Goal: Information Seeking & Learning: Compare options

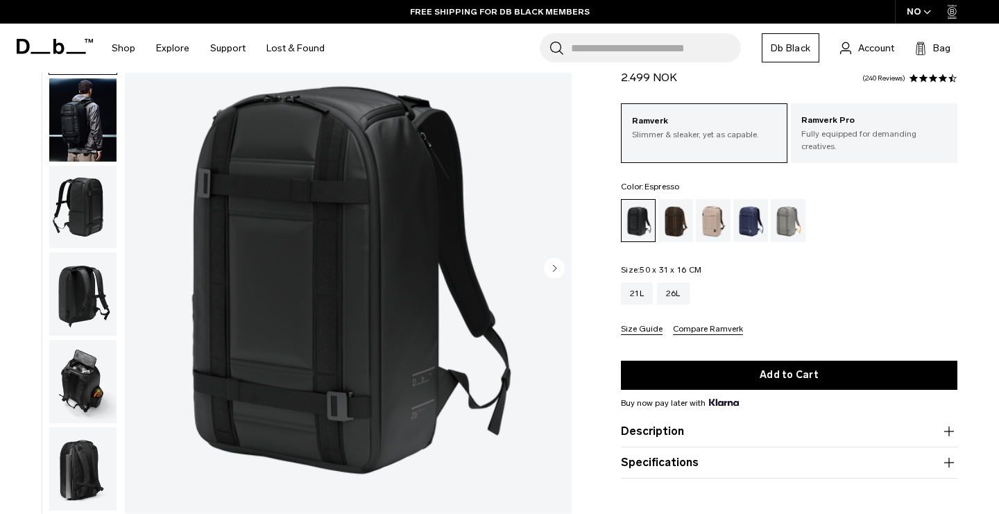
click at [676, 210] on div "Espresso" at bounding box center [676, 220] width 35 height 43
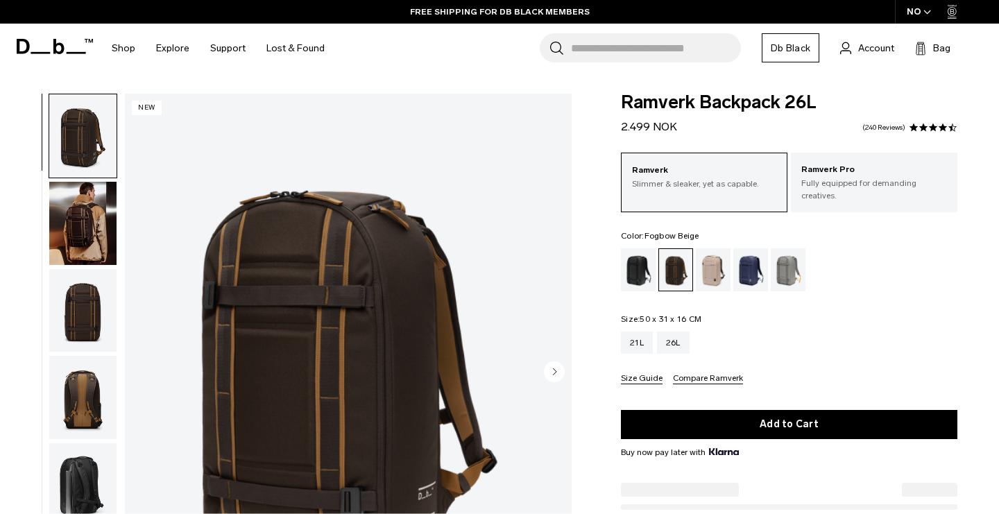
click at [753, 263] on div "Blue Hour" at bounding box center [751, 269] width 35 height 43
click at [753, 259] on div "Blue Hour" at bounding box center [751, 269] width 35 height 43
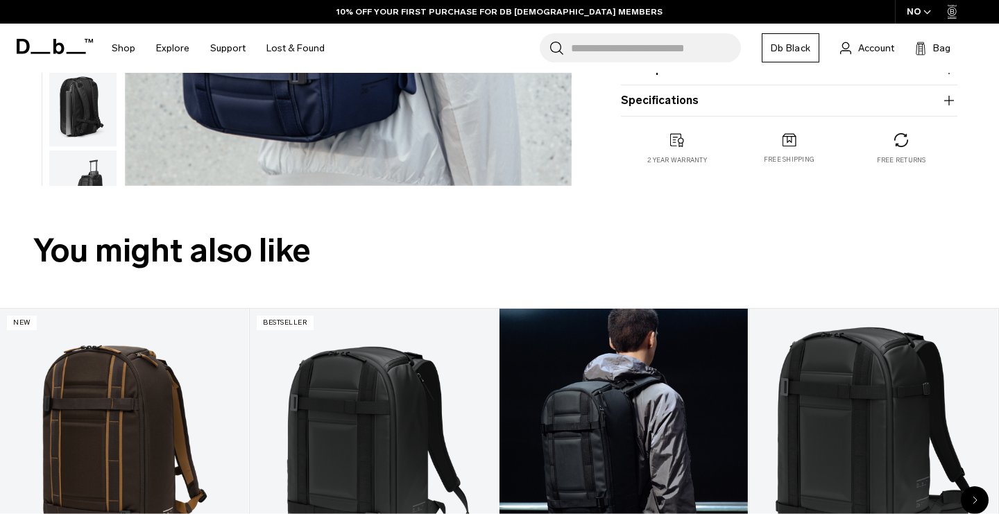
scroll to position [26, 0]
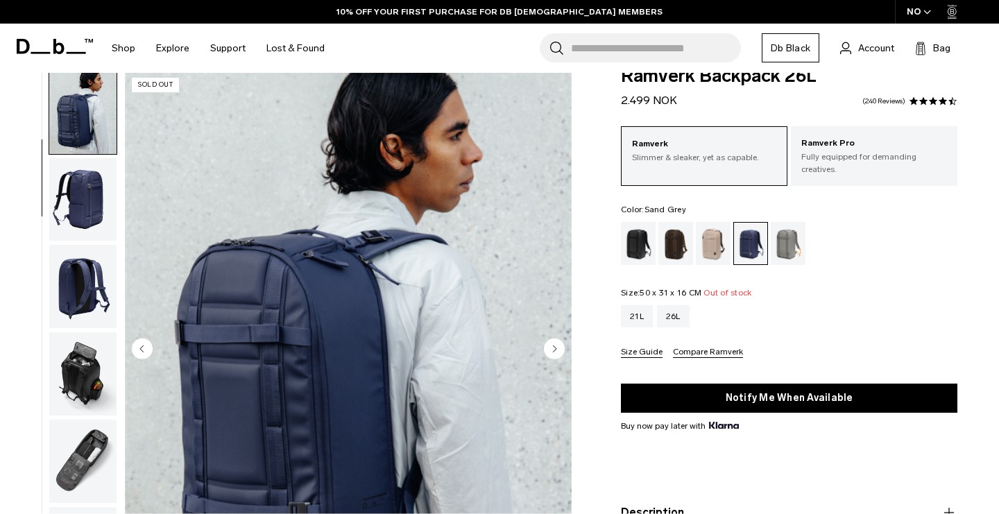
click at [797, 224] on div "Sand Grey" at bounding box center [788, 243] width 35 height 43
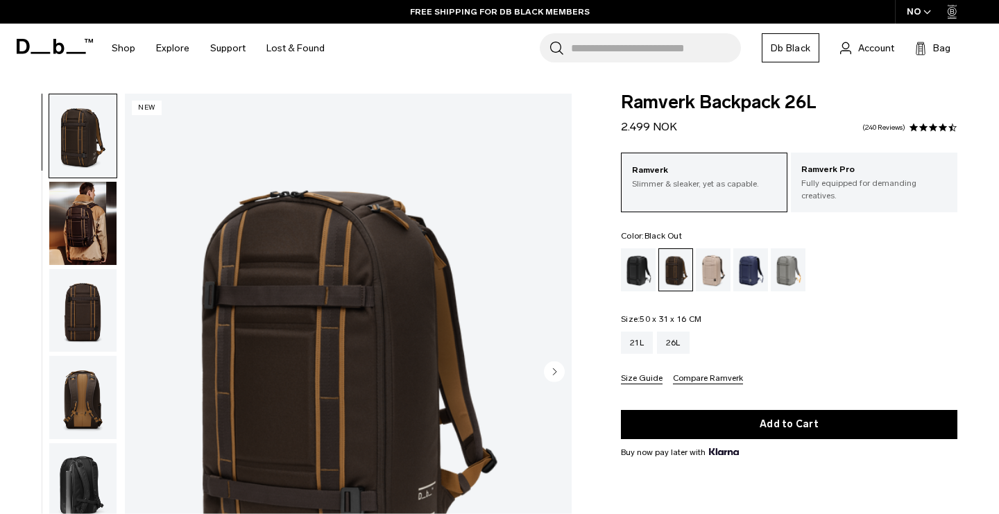
scroll to position [103, 0]
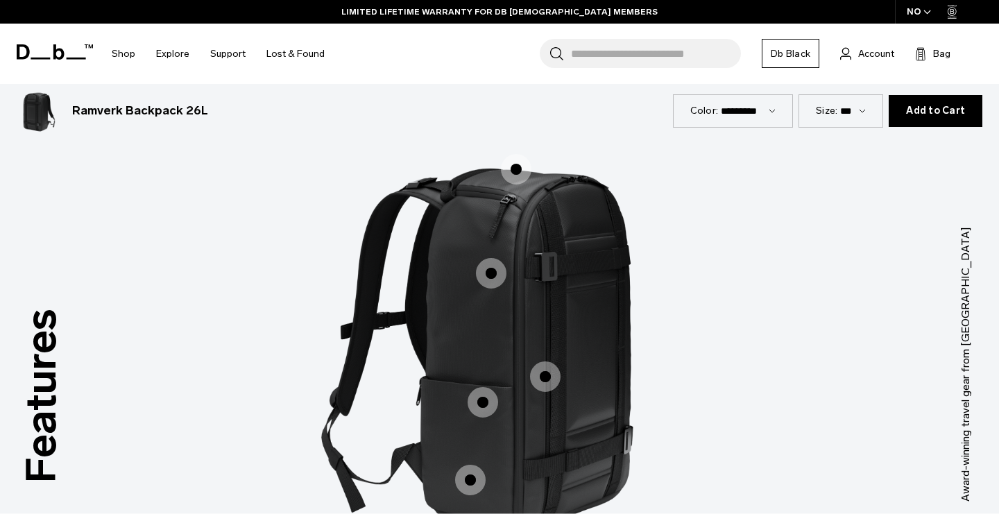
scroll to position [1750, 0]
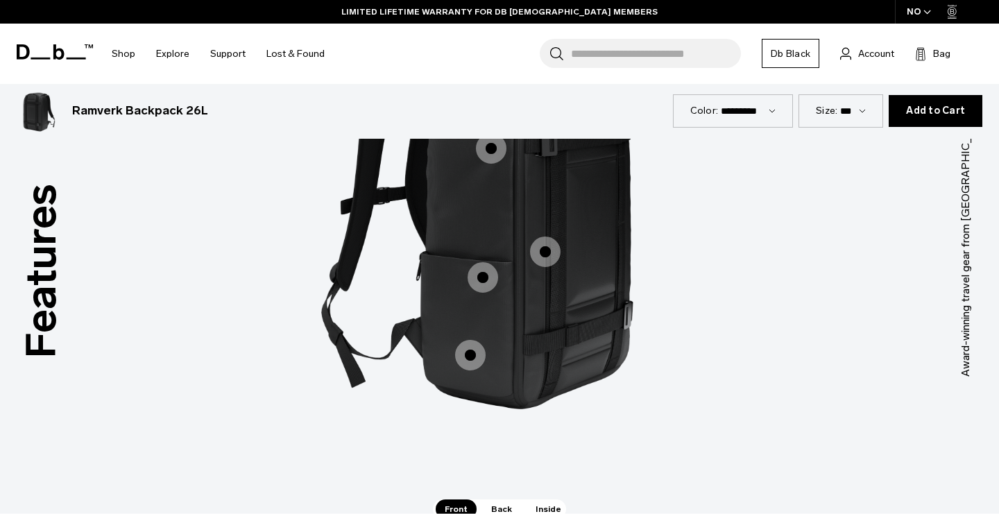
click at [487, 285] on span "1 / 3" at bounding box center [483, 277] width 31 height 31
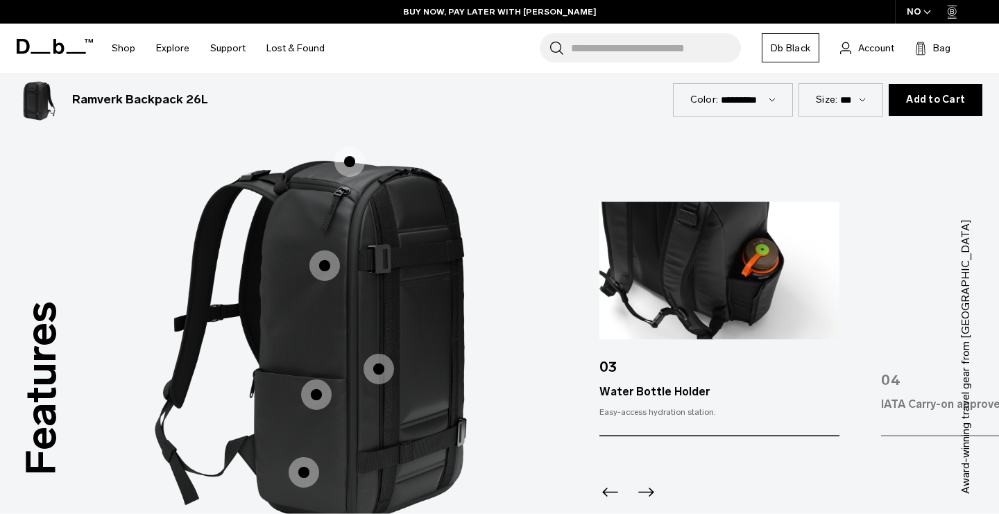
scroll to position [1633, 0]
click at [729, 285] on img "3 / 5" at bounding box center [720, 271] width 240 height 138
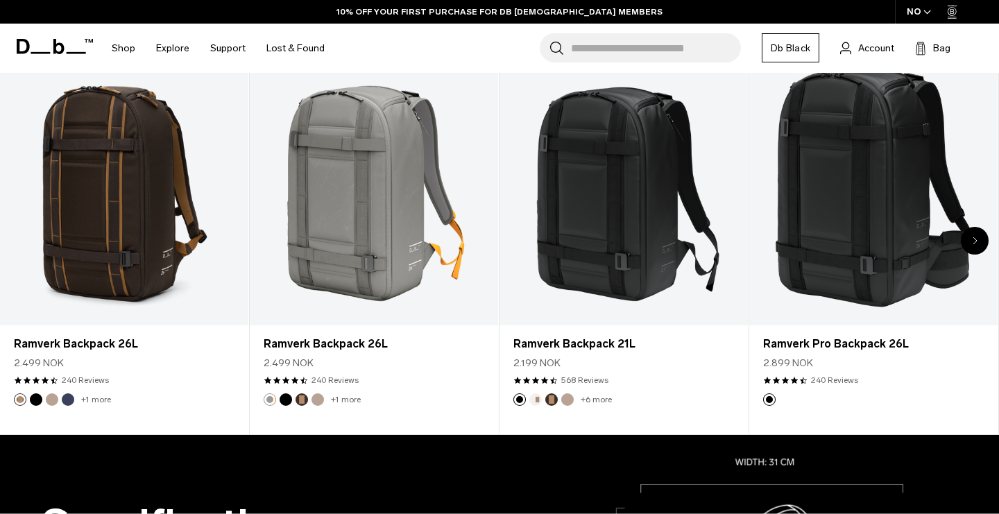
scroll to position [221, 0]
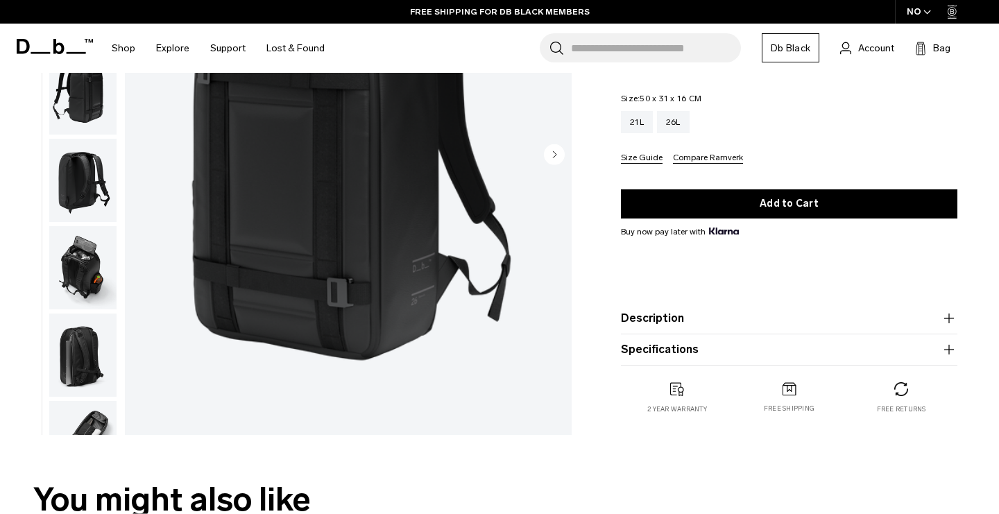
click at [71, 279] on img "button" at bounding box center [82, 267] width 67 height 83
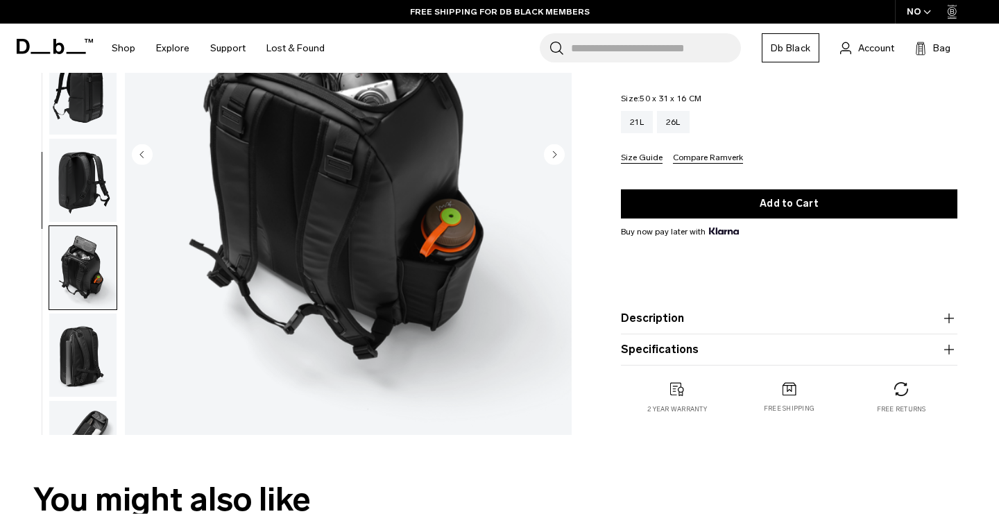
scroll to position [145, 0]
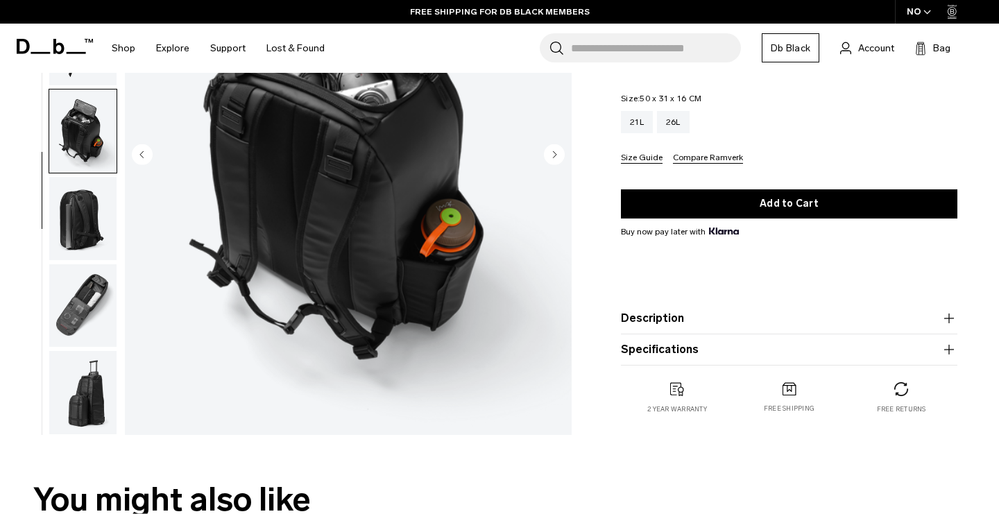
click at [468, 275] on img "5 / 8" at bounding box center [348, 155] width 447 height 558
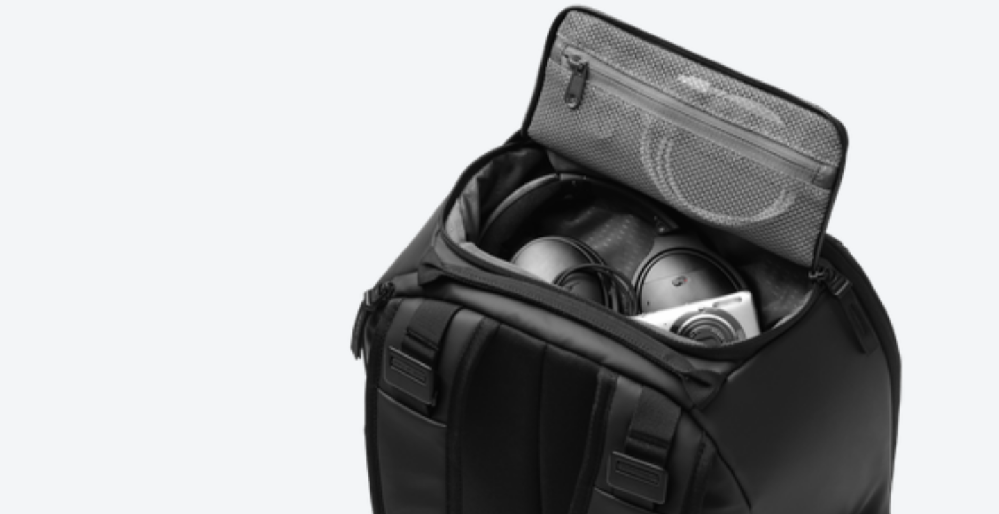
scroll to position [15, 0]
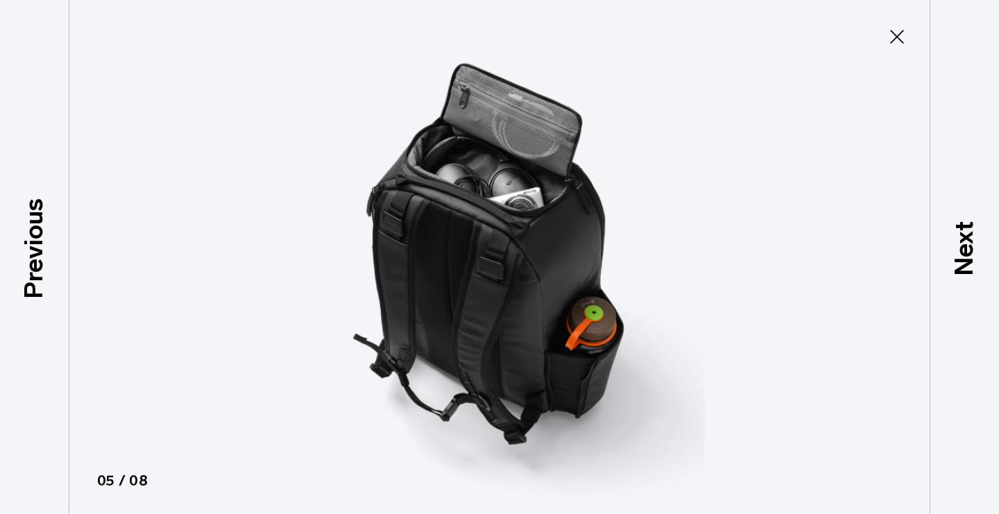
click at [898, 34] on icon at bounding box center [897, 37] width 22 height 22
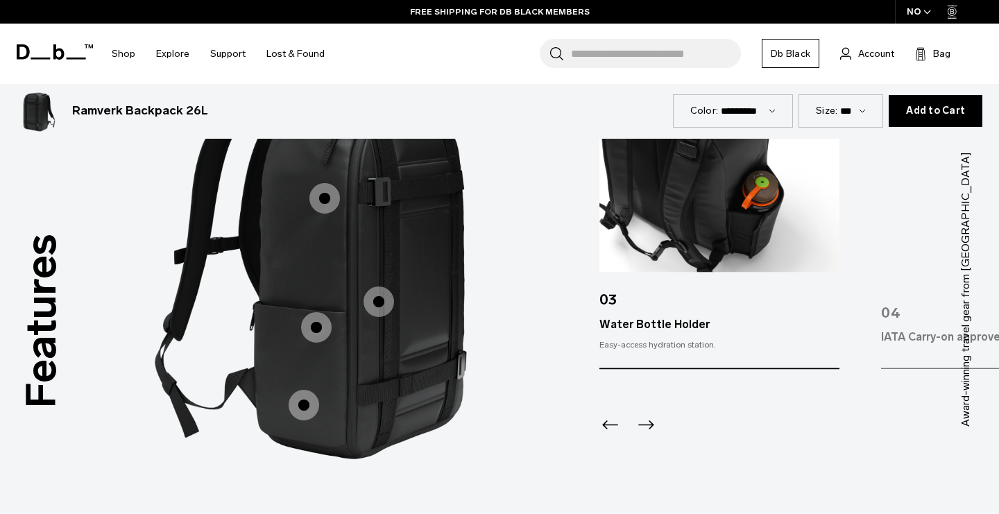
scroll to position [1703, 0]
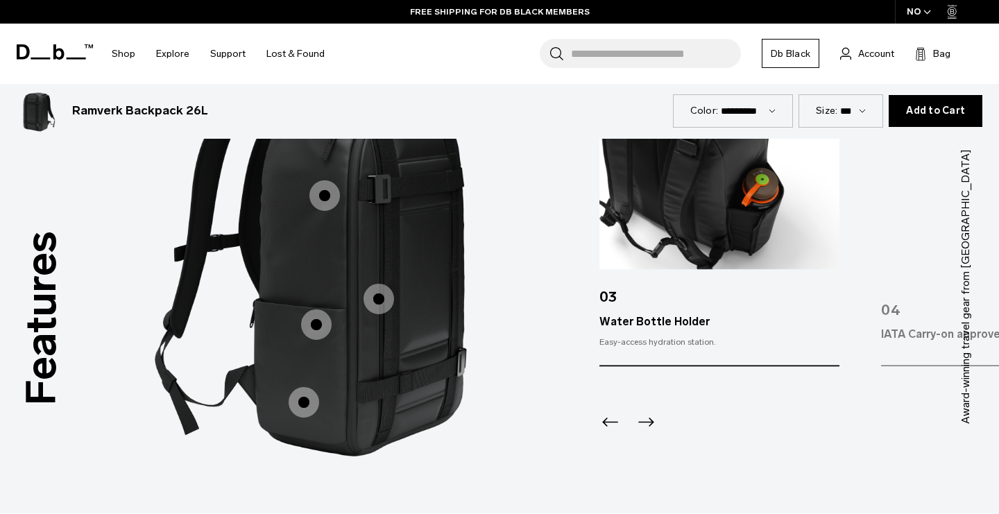
click at [647, 425] on icon "Next slide" at bounding box center [646, 423] width 22 height 22
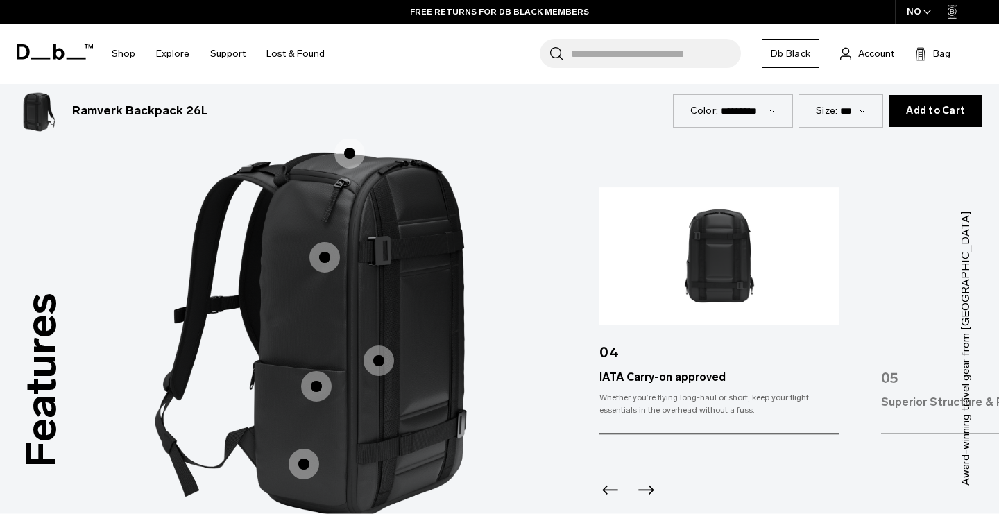
scroll to position [1657, 0]
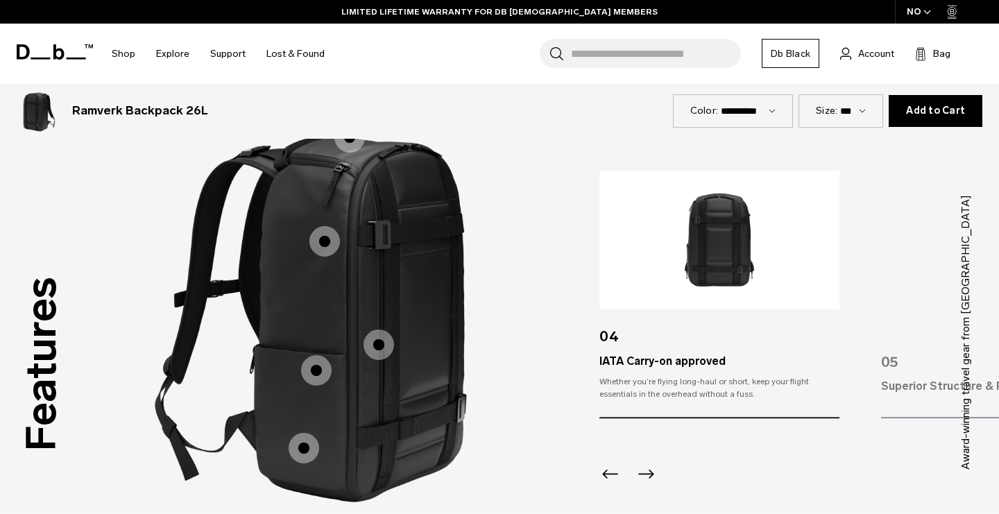
click at [648, 467] on icon "Next slide" at bounding box center [646, 475] width 22 height 22
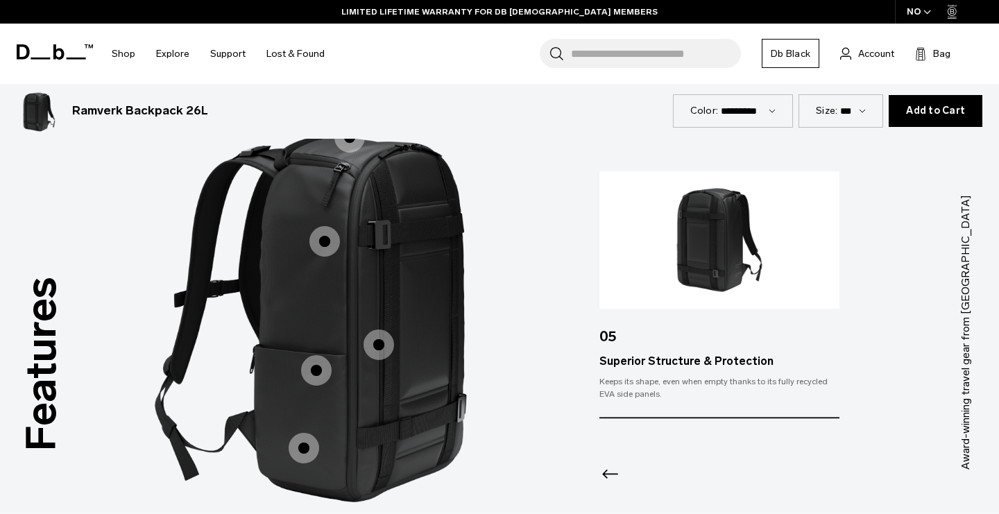
click at [612, 468] on icon "Previous slide" at bounding box center [611, 475] width 22 height 22
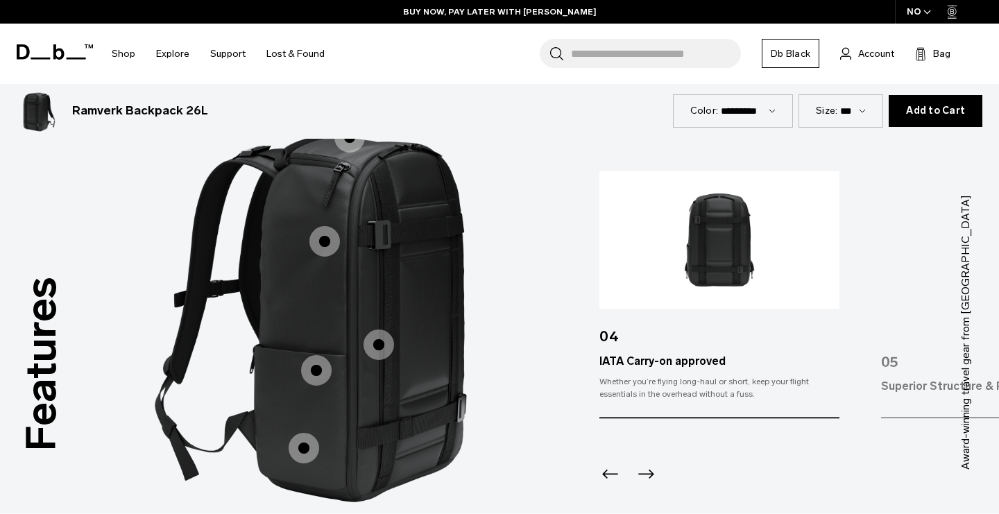
click at [612, 468] on icon "Previous slide" at bounding box center [611, 475] width 22 height 22
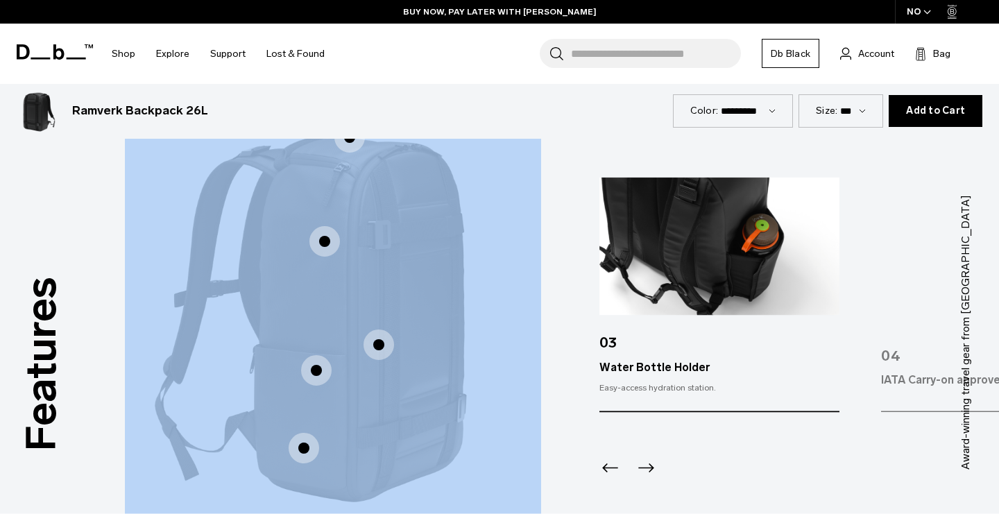
click at [612, 468] on icon "Previous slide" at bounding box center [611, 468] width 22 height 22
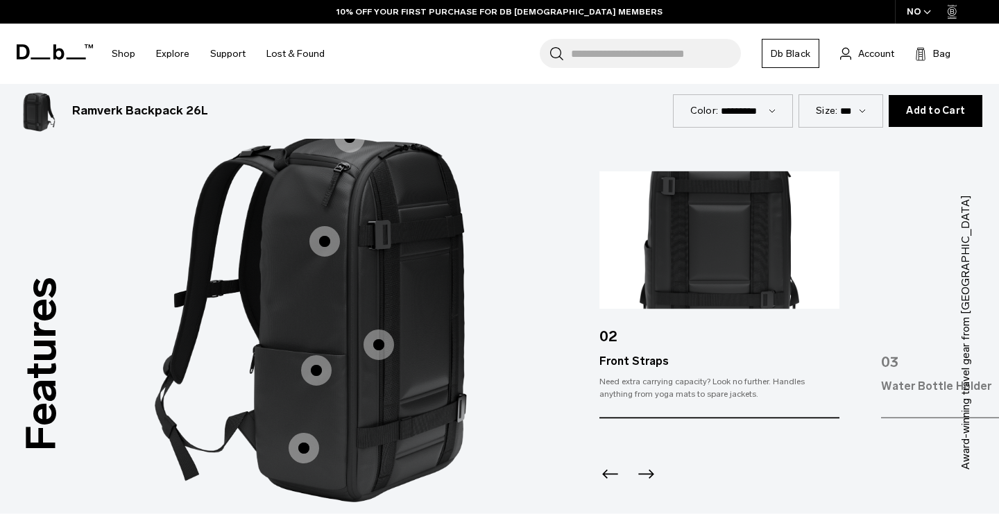
click at [612, 468] on icon "Previous slide" at bounding box center [611, 475] width 22 height 22
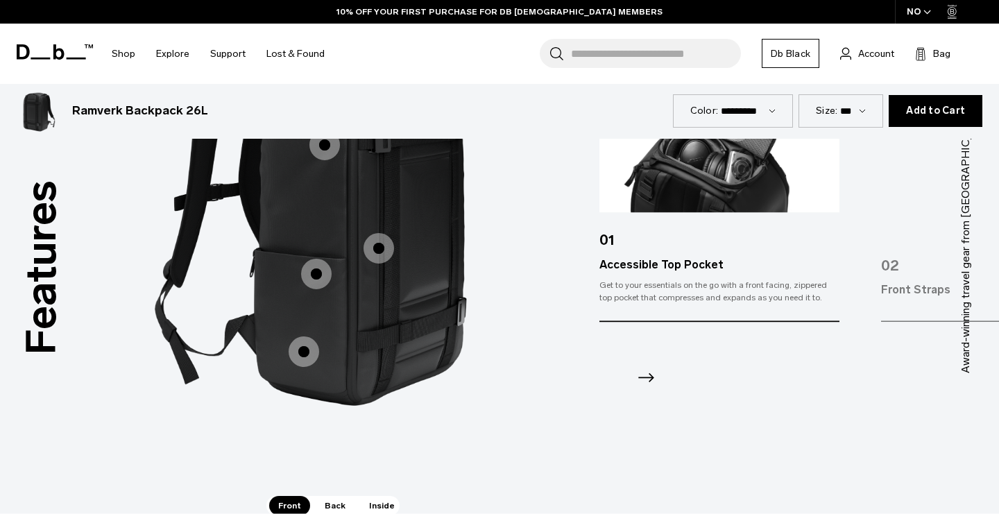
scroll to position [1748, 0]
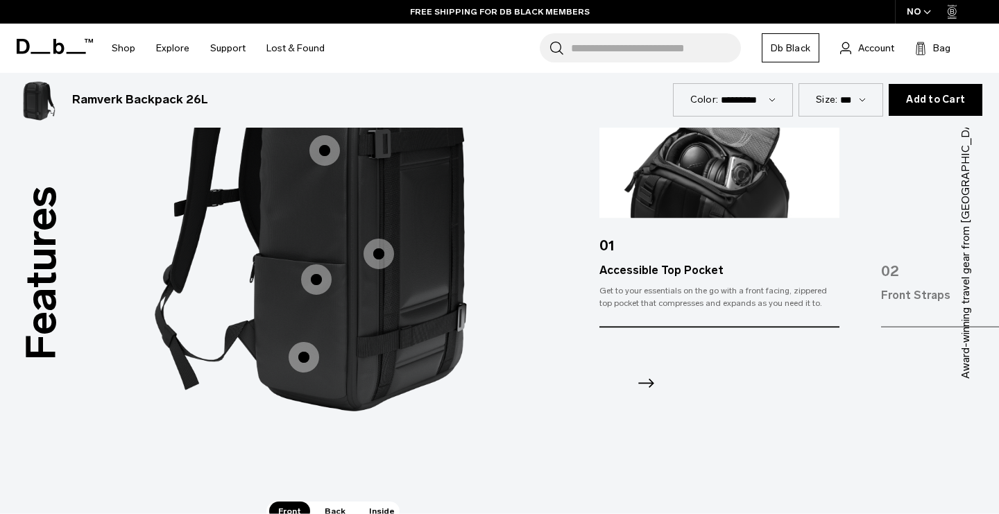
click at [326, 508] on span "Back" at bounding box center [335, 511] width 39 height 19
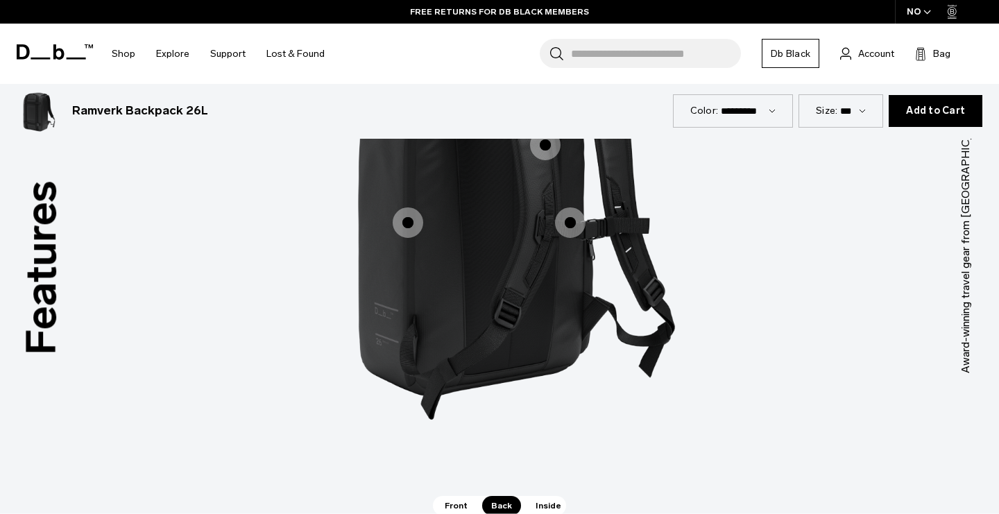
scroll to position [1791, 0]
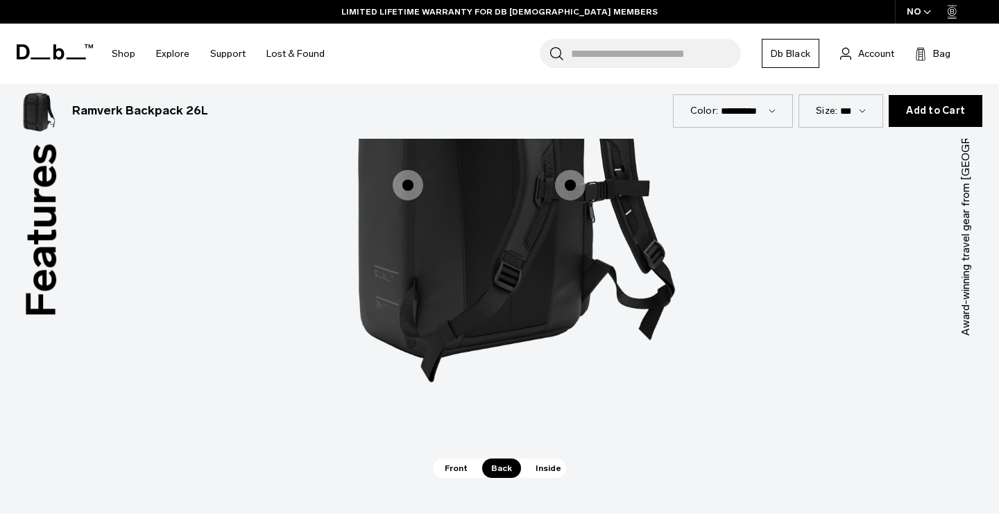
click at [543, 465] on span "Inside" at bounding box center [549, 468] width 44 height 19
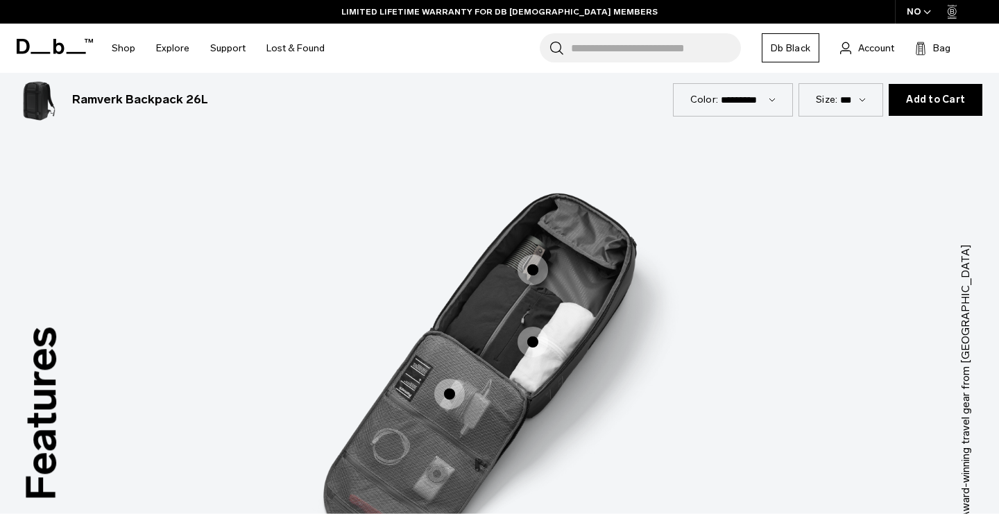
scroll to position [1616, 0]
